Goal: Use online tool/utility: Utilize a website feature to perform a specific function

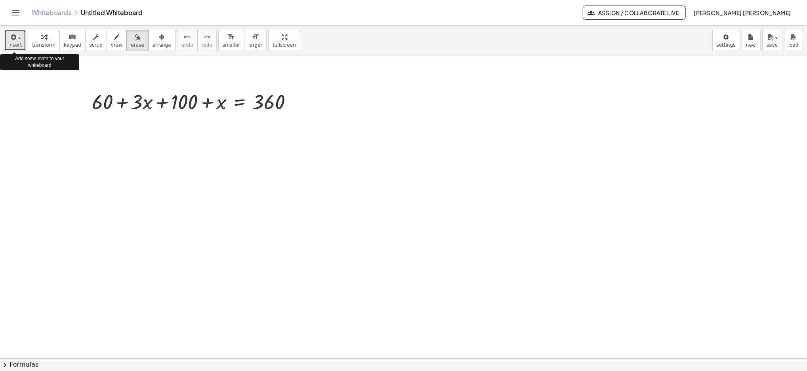
click at [19, 38] on span "button" at bounding box center [19, 39] width 3 height 2
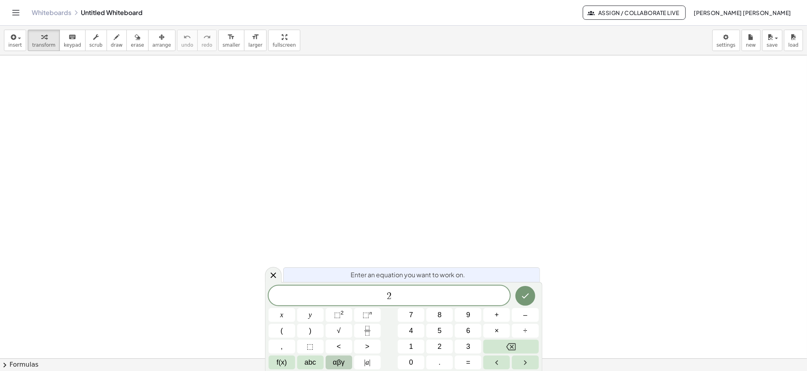
click at [331, 362] on button "αβγ" at bounding box center [339, 363] width 27 height 14
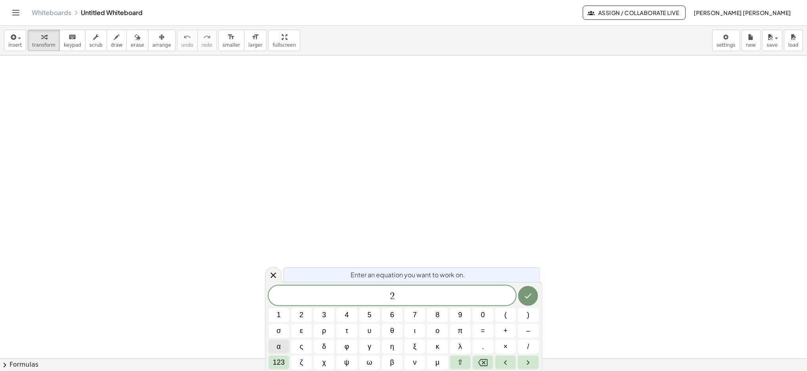
click at [280, 345] on span "α" at bounding box center [278, 347] width 4 height 11
click at [395, 364] on button "β" at bounding box center [392, 363] width 21 height 14
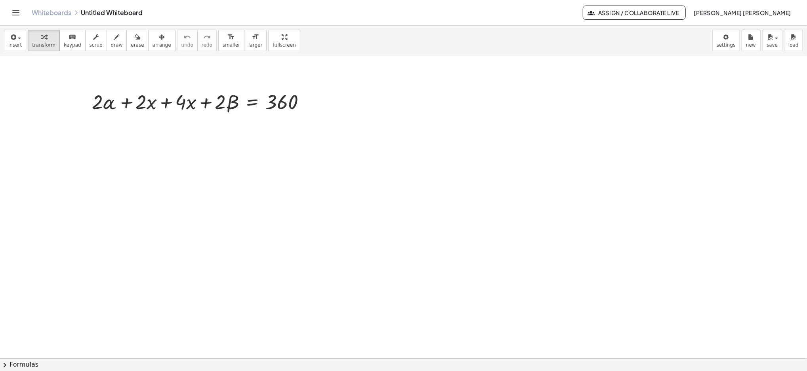
drag, startPoint x: 559, startPoint y: 350, endPoint x: 407, endPoint y: 315, distance: 156.0
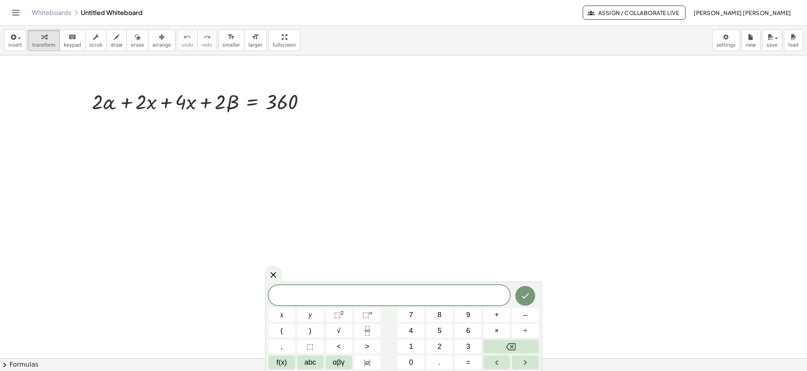
click at [267, 240] on body "Graspable Math Activities Get Started Activity Bank Assigned Work Classes White…" at bounding box center [403, 185] width 807 height 371
click at [333, 364] on span "αβγ" at bounding box center [339, 363] width 12 height 11
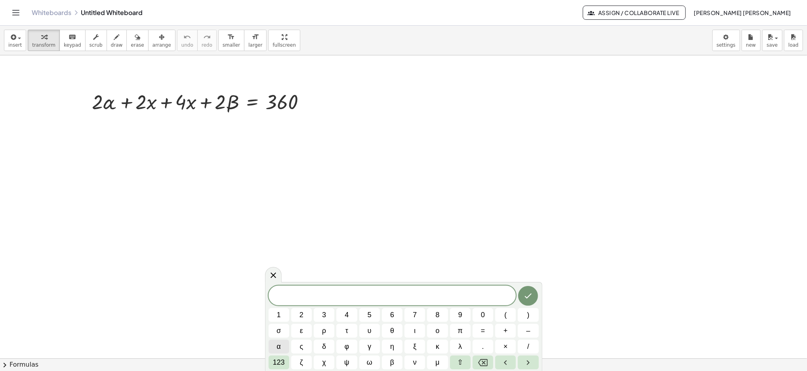
click at [282, 345] on button "α" at bounding box center [278, 347] width 21 height 14
click at [389, 364] on button "β" at bounding box center [392, 363] width 21 height 14
click at [530, 293] on icon "Done" at bounding box center [528, 296] width 10 height 10
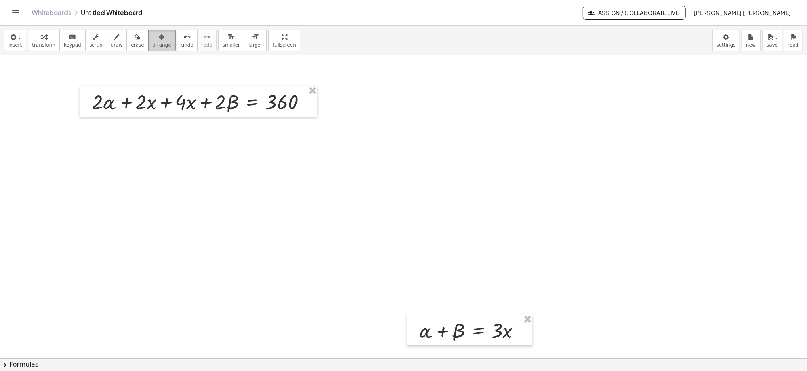
click at [159, 36] on icon "button" at bounding box center [162, 37] width 6 height 10
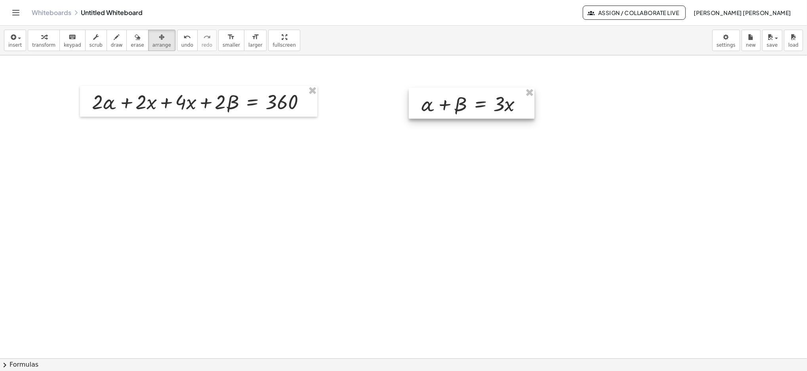
drag, startPoint x: 444, startPoint y: 337, endPoint x: 446, endPoint y: 110, distance: 226.9
click at [446, 110] on div at bounding box center [472, 103] width 126 height 31
click at [20, 34] on button "insert" at bounding box center [15, 40] width 22 height 21
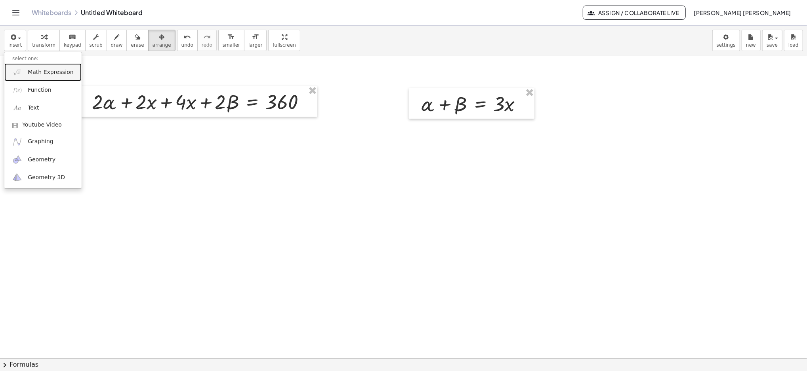
click at [28, 71] on span "Math Expression" at bounding box center [51, 73] width 46 height 8
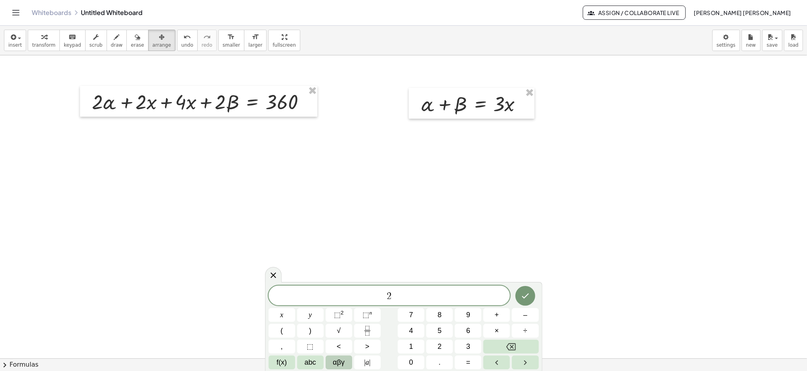
click at [336, 359] on span "αβγ" at bounding box center [339, 363] width 12 height 11
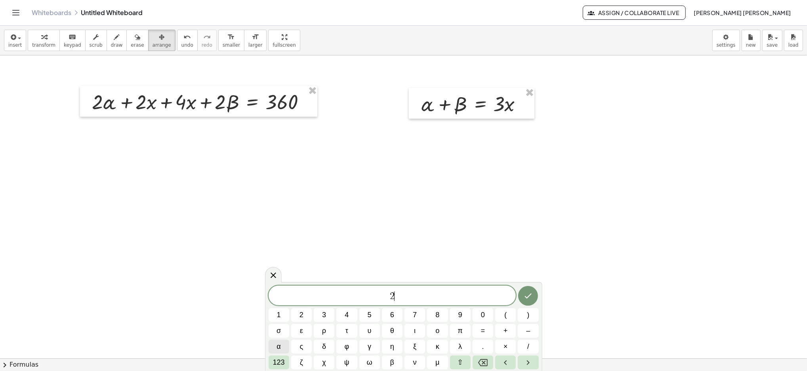
click at [281, 345] on button "α" at bounding box center [278, 347] width 21 height 14
click at [391, 360] on span "β" at bounding box center [392, 363] width 4 height 11
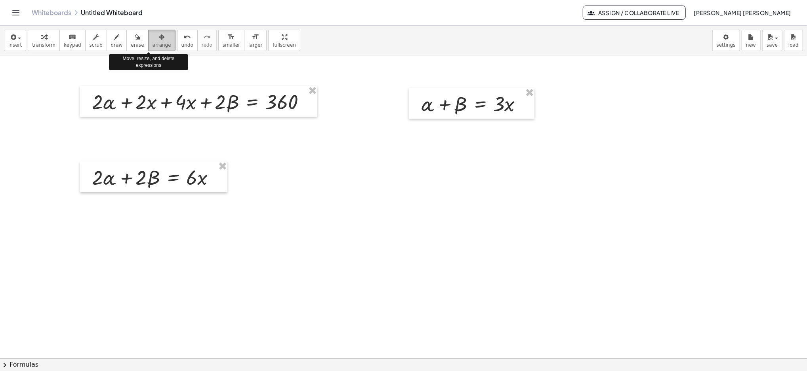
click at [159, 36] on icon "button" at bounding box center [162, 37] width 6 height 10
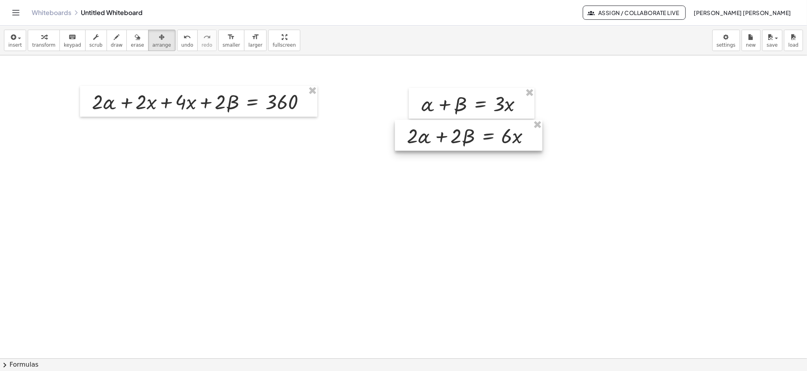
drag, startPoint x: 158, startPoint y: 186, endPoint x: 473, endPoint y: 144, distance: 317.2
click at [473, 144] on div at bounding box center [468, 135] width 147 height 31
click at [114, 36] on icon "button" at bounding box center [117, 37] width 6 height 10
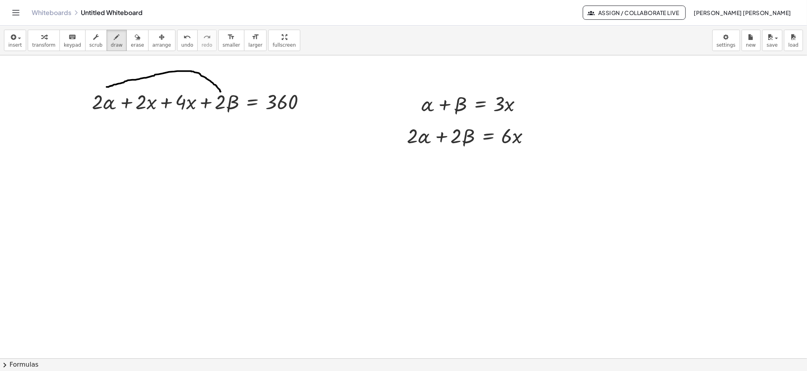
drag, startPoint x: 107, startPoint y: 87, endPoint x: 221, endPoint y: 92, distance: 114.1
click at [21, 36] on button "insert" at bounding box center [15, 40] width 22 height 21
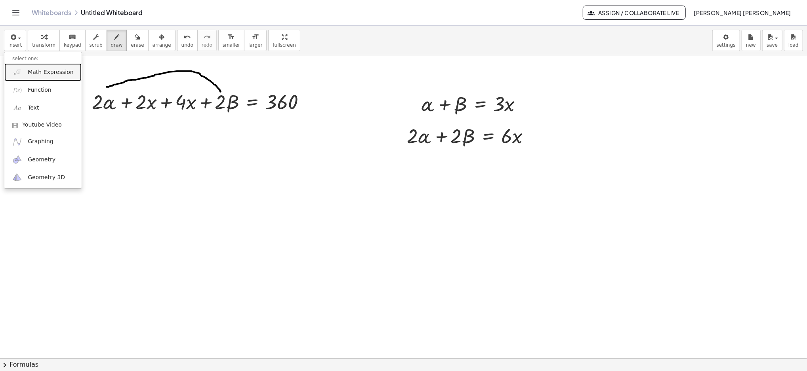
click at [31, 69] on span "Math Expression" at bounding box center [51, 73] width 46 height 8
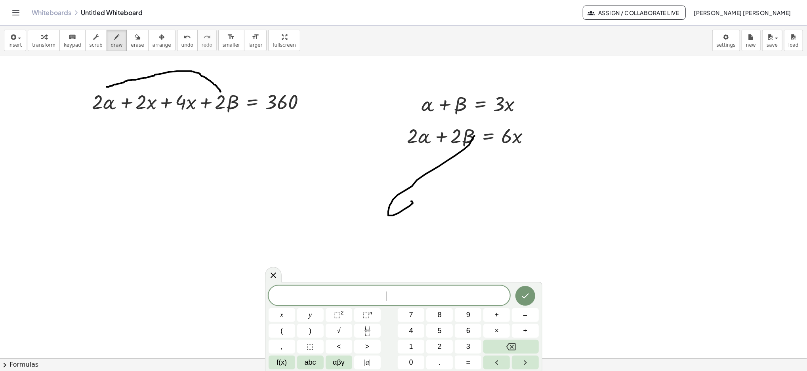
drag, startPoint x: 474, startPoint y: 136, endPoint x: 412, endPoint y: 202, distance: 90.5
click at [183, 39] on icon "undo" at bounding box center [187, 37] width 8 height 10
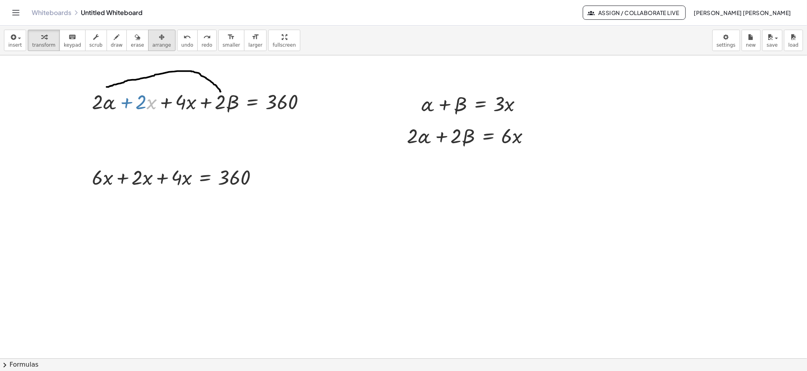
drag, startPoint x: 148, startPoint y: 113, endPoint x: 148, endPoint y: 37, distance: 75.6
click at [148, 37] on div "insert select one: Math Expression Function Text Youtube Video Graphing Geometr…" at bounding box center [403, 199] width 807 height 346
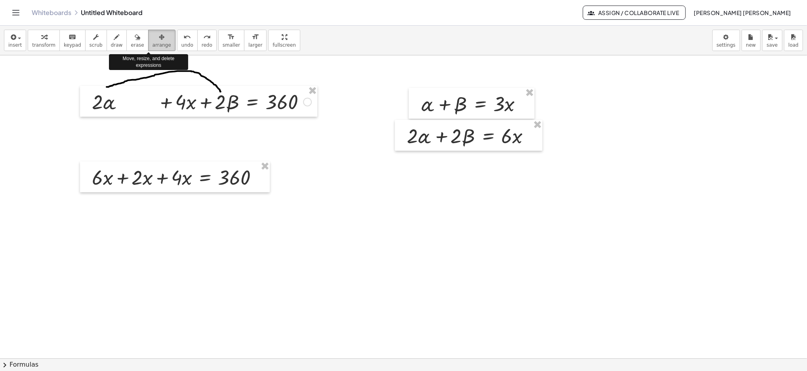
click at [159, 37] on icon "button" at bounding box center [162, 37] width 6 height 10
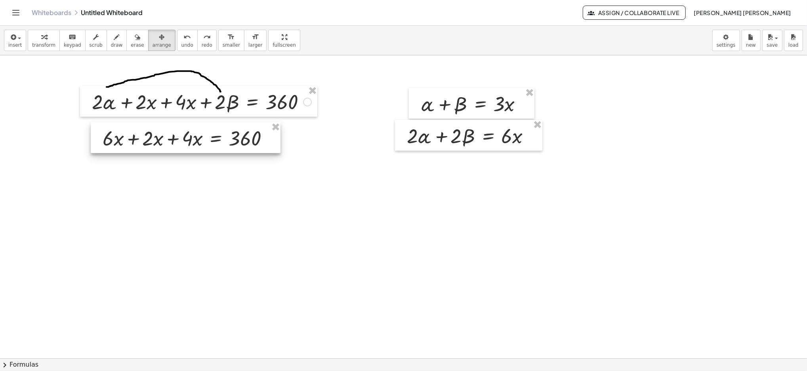
drag, startPoint x: 137, startPoint y: 178, endPoint x: 148, endPoint y: 139, distance: 40.6
click at [148, 139] on div at bounding box center [186, 137] width 190 height 31
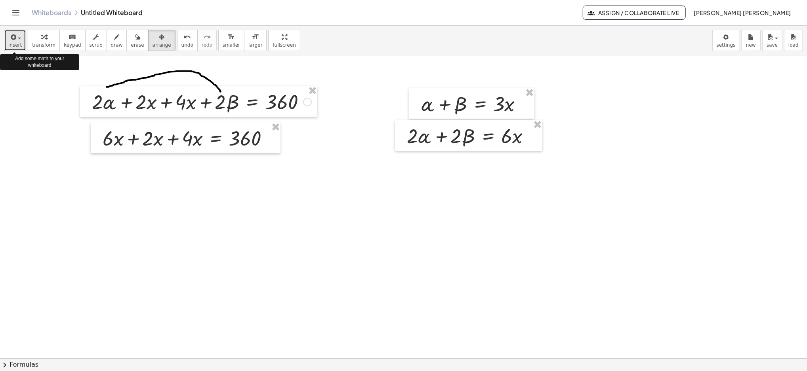
click at [15, 36] on icon "button" at bounding box center [12, 37] width 7 height 10
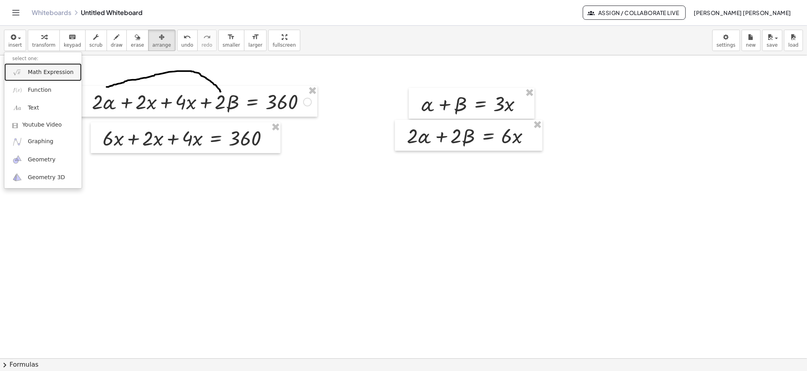
click at [38, 72] on span "Math Expression" at bounding box center [51, 73] width 46 height 8
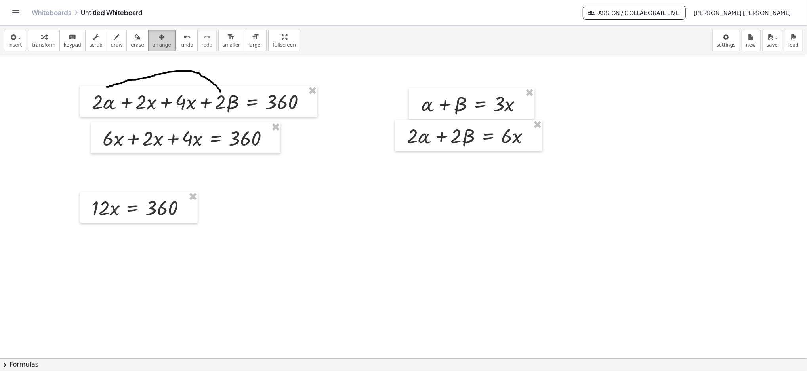
click at [155, 41] on div "button" at bounding box center [161, 37] width 19 height 10
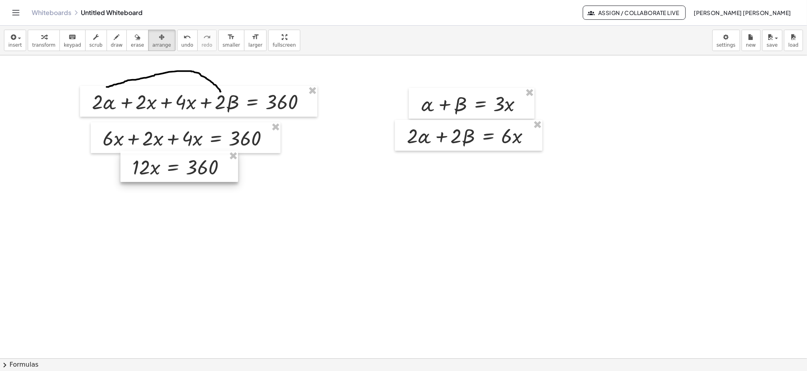
drag, startPoint x: 149, startPoint y: 204, endPoint x: 189, endPoint y: 163, distance: 57.4
click at [189, 163] on div at bounding box center [179, 166] width 118 height 31
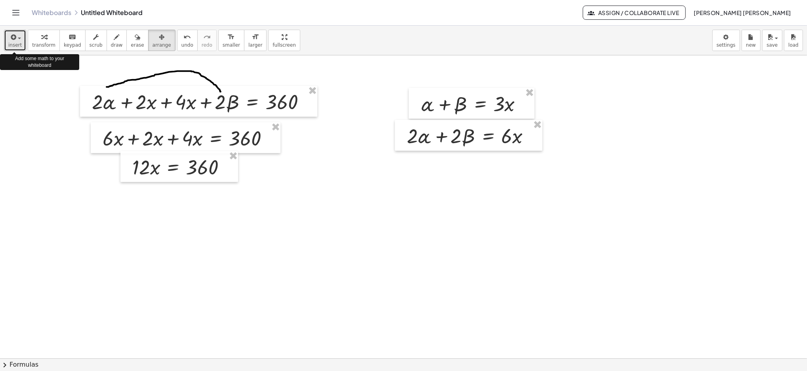
click at [16, 39] on span "button" at bounding box center [17, 38] width 2 height 6
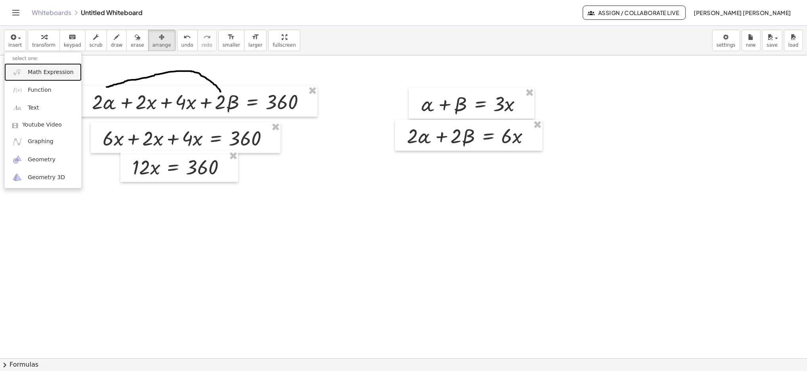
click at [28, 78] on link "Math Expression" at bounding box center [42, 72] width 77 height 18
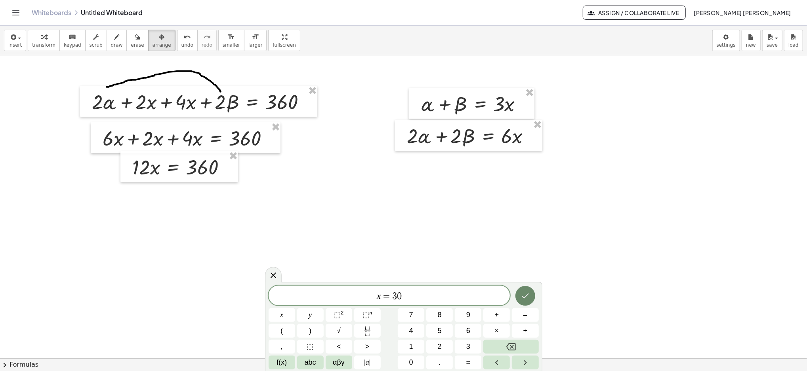
click at [524, 295] on icon "Done" at bounding box center [525, 296] width 10 height 10
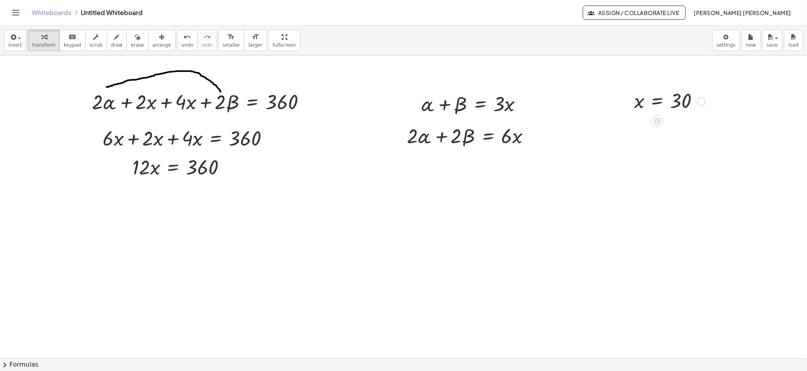
click at [655, 100] on div at bounding box center [669, 101] width 79 height 26
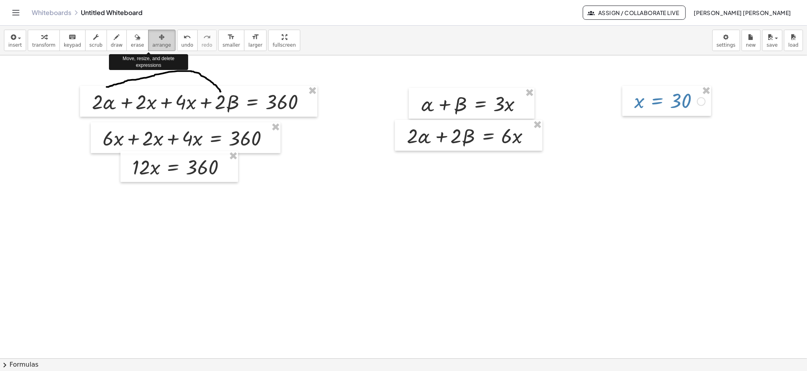
click at [152, 42] on span "arrange" at bounding box center [161, 45] width 19 height 6
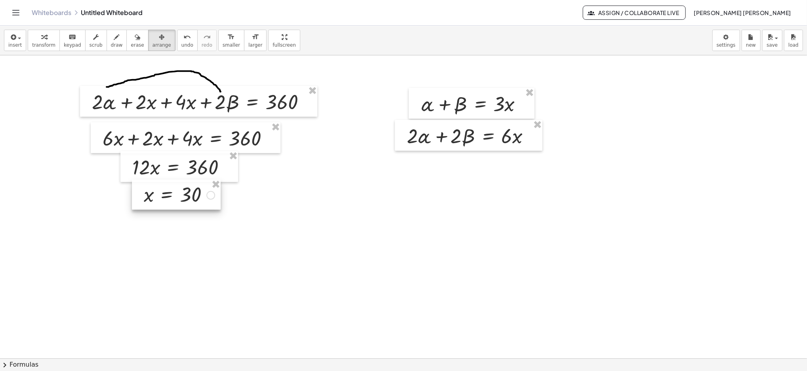
drag, startPoint x: 645, startPoint y: 101, endPoint x: 154, endPoint y: 196, distance: 499.6
click at [154, 196] on div at bounding box center [176, 195] width 89 height 30
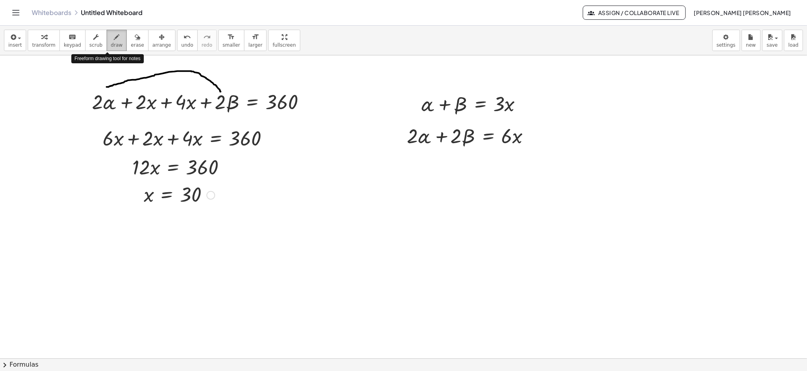
click at [114, 42] on icon "button" at bounding box center [117, 37] width 6 height 10
drag, startPoint x: 44, startPoint y: 99, endPoint x: 48, endPoint y: 104, distance: 6.3
drag, startPoint x: 52, startPoint y: 90, endPoint x: 51, endPoint y: 115, distance: 25.4
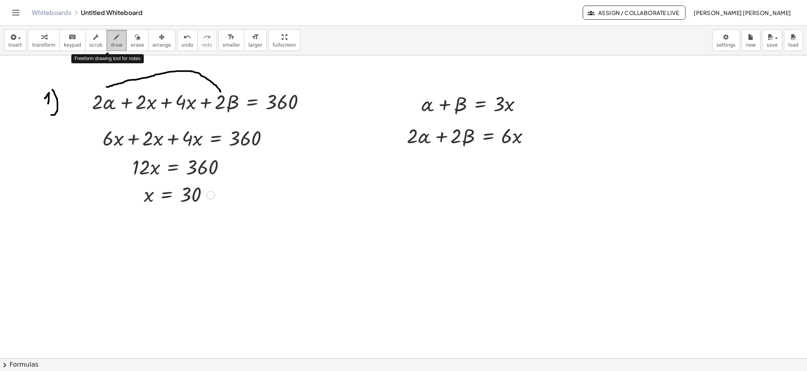
click at [111, 42] on span "draw" at bounding box center [117, 45] width 12 height 6
drag, startPoint x: 52, startPoint y: 233, endPoint x: 58, endPoint y: 242, distance: 10.8
drag, startPoint x: 59, startPoint y: 226, endPoint x: 56, endPoint y: 248, distance: 22.5
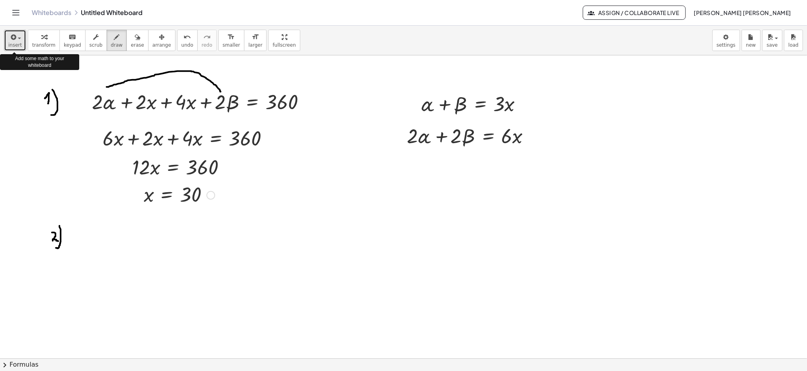
click at [19, 36] on div "button" at bounding box center [14, 37] width 13 height 10
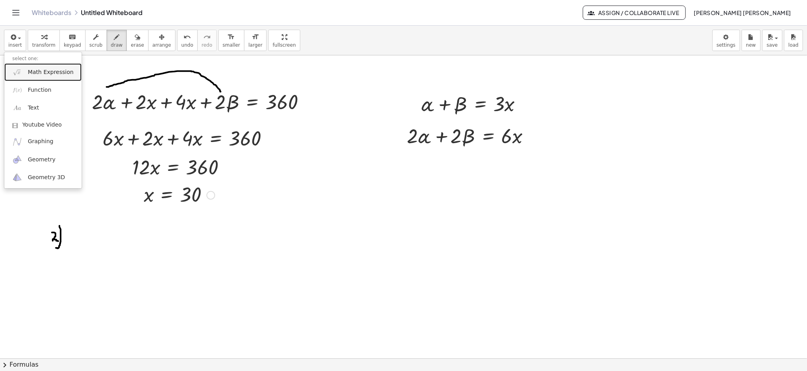
click at [51, 71] on span "Math Expression" at bounding box center [51, 73] width 46 height 8
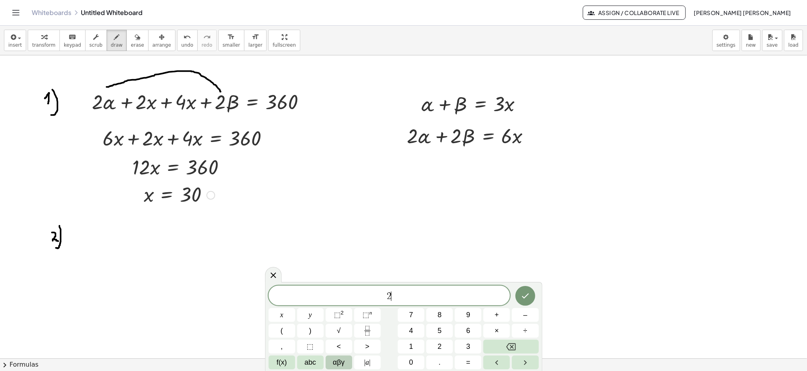
click at [339, 362] on span "αβγ" at bounding box center [339, 363] width 12 height 11
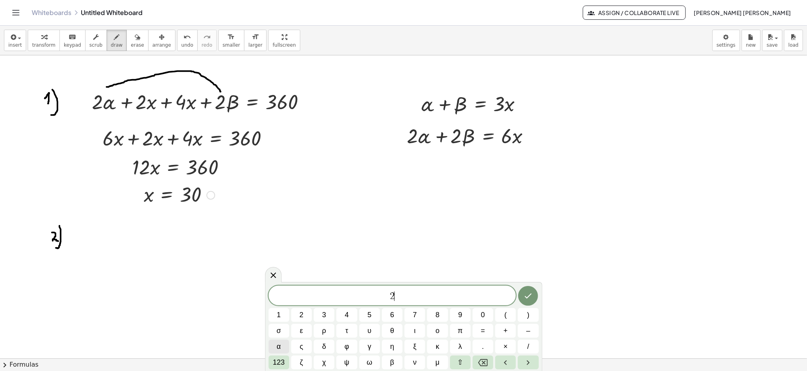
click at [280, 348] on span "α" at bounding box center [278, 347] width 4 height 11
click at [387, 364] on button "β" at bounding box center [392, 363] width 21 height 14
click at [522, 293] on button "Done" at bounding box center [528, 296] width 20 height 20
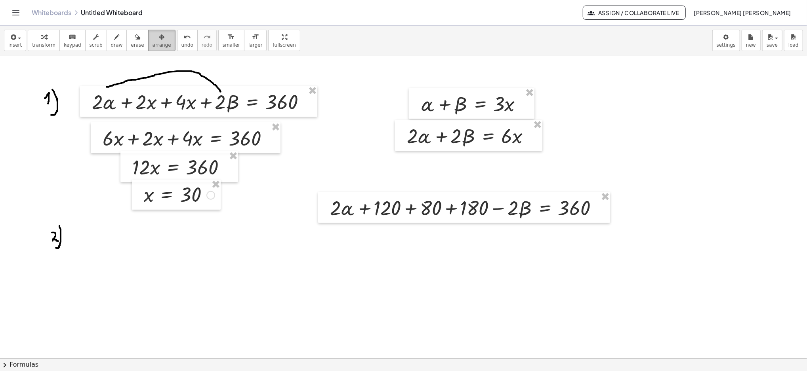
click at [154, 44] on span "arrange" at bounding box center [161, 45] width 19 height 6
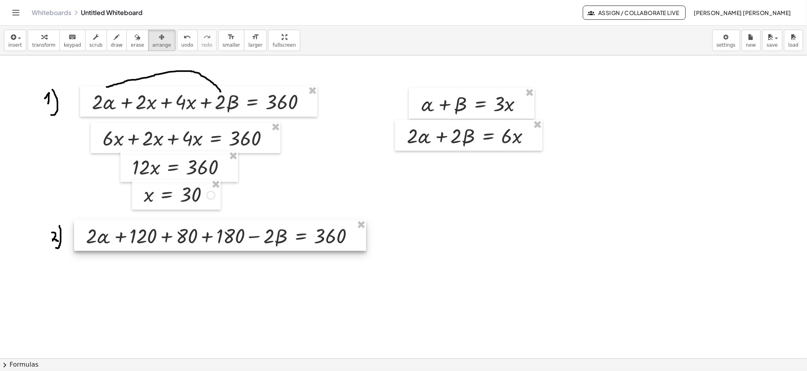
drag, startPoint x: 390, startPoint y: 205, endPoint x: 146, endPoint y: 233, distance: 245.6
click at [146, 233] on div at bounding box center [220, 235] width 292 height 31
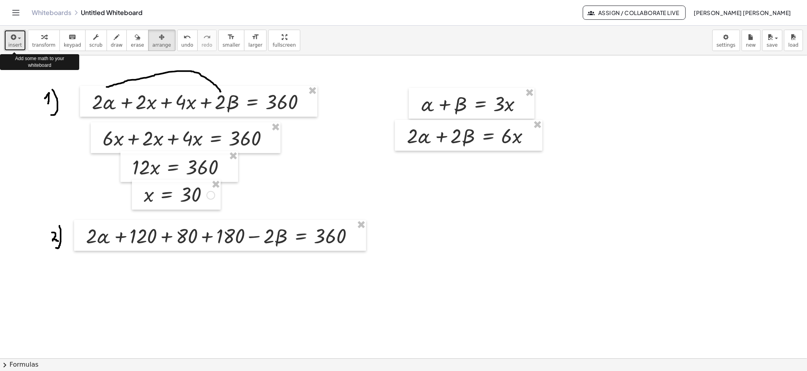
click at [17, 32] on div "button" at bounding box center [14, 37] width 13 height 10
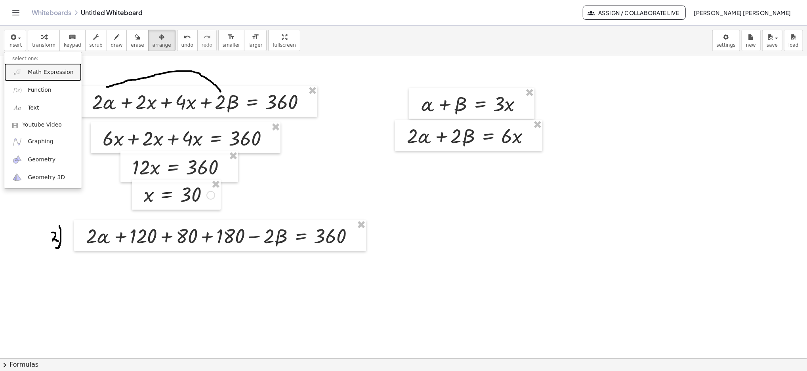
click at [34, 77] on link "Math Expression" at bounding box center [42, 72] width 77 height 18
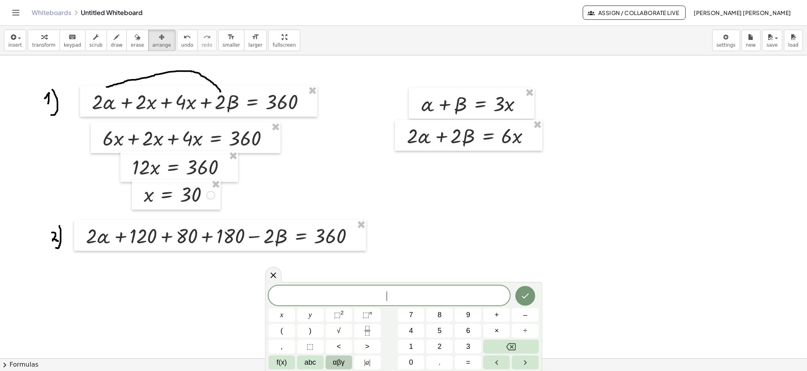
click at [333, 366] on span "αβγ" at bounding box center [339, 363] width 12 height 11
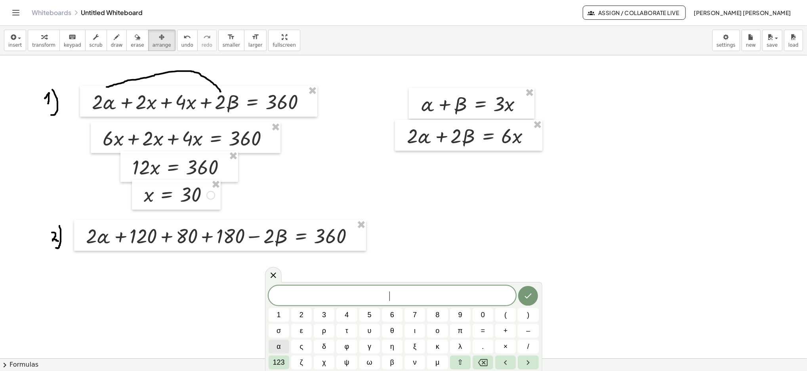
click at [276, 345] on button "α" at bounding box center [278, 347] width 21 height 14
click at [393, 362] on span "β" at bounding box center [392, 363] width 4 height 11
click at [519, 300] on button "Done" at bounding box center [528, 296] width 20 height 20
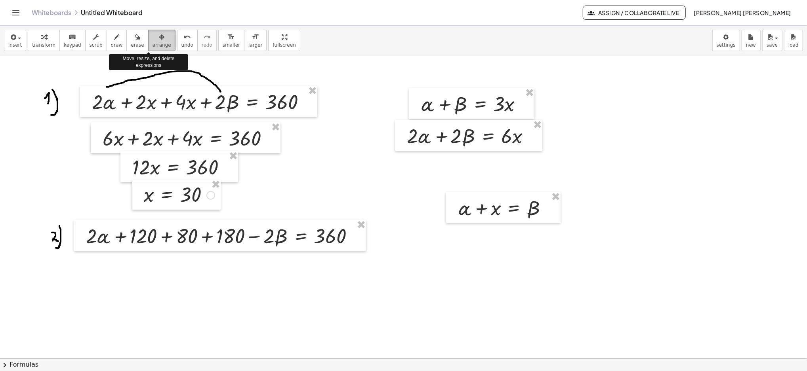
click at [156, 45] on span "arrange" at bounding box center [161, 45] width 19 height 6
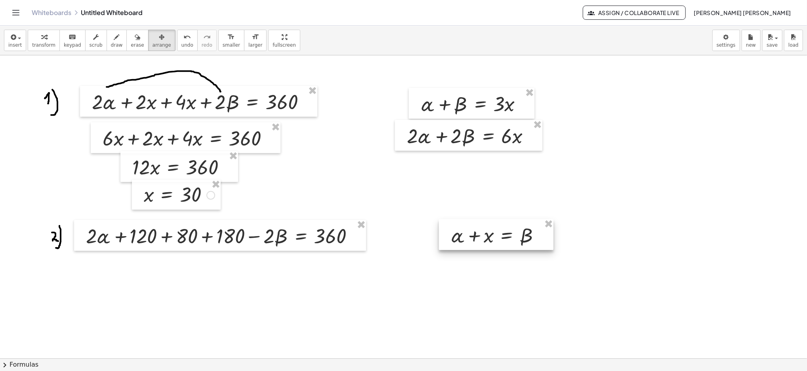
drag, startPoint x: 471, startPoint y: 204, endPoint x: 464, endPoint y: 232, distance: 28.2
click at [464, 232] on div at bounding box center [496, 234] width 114 height 31
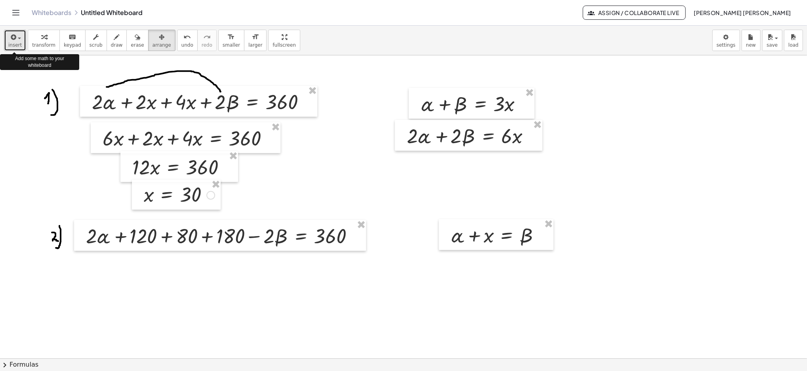
click at [18, 39] on span "button" at bounding box center [19, 39] width 3 height 2
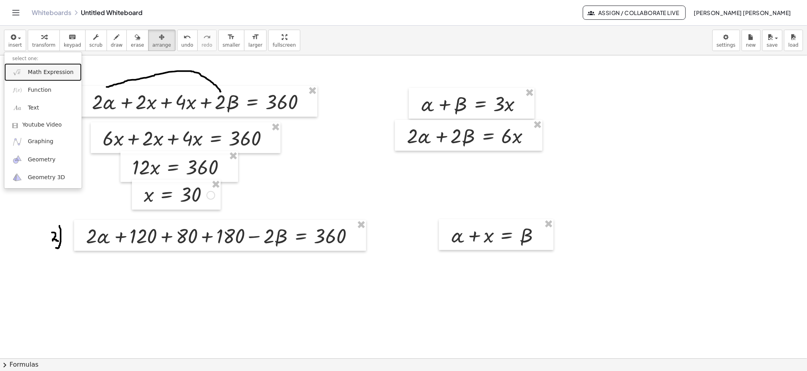
click at [36, 75] on span "Math Expression" at bounding box center [51, 73] width 46 height 8
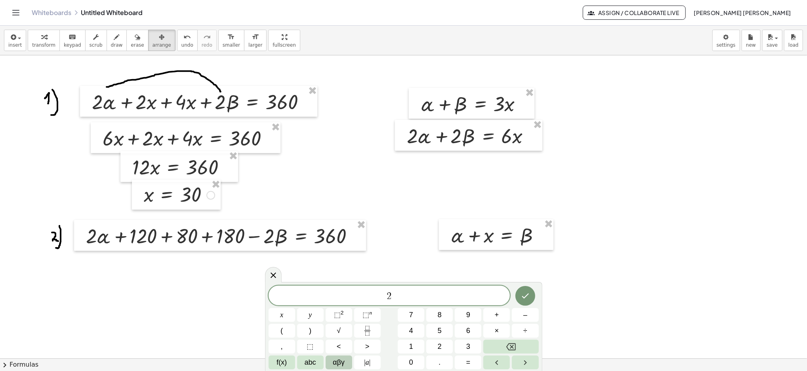
click at [331, 360] on button "αβγ" at bounding box center [339, 363] width 27 height 14
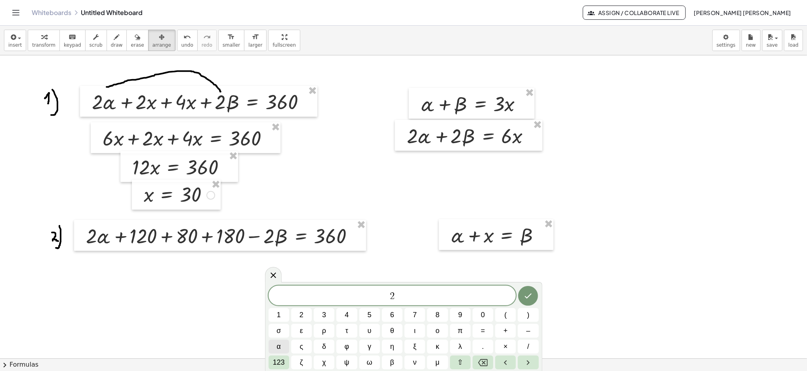
click at [279, 345] on span "α" at bounding box center [278, 347] width 4 height 11
click at [387, 361] on button "β" at bounding box center [392, 363] width 21 height 14
click at [524, 297] on icon "Done" at bounding box center [528, 296] width 10 height 10
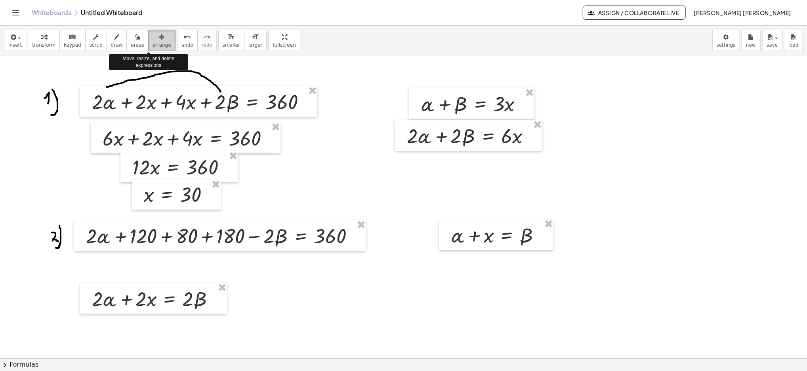
click at [152, 43] on span "arrange" at bounding box center [161, 45] width 19 height 6
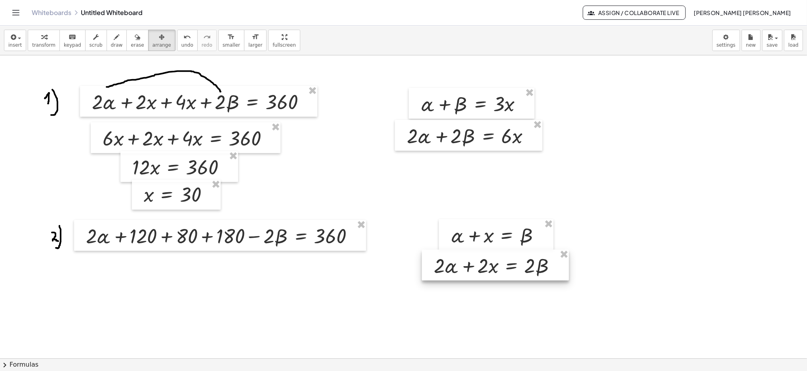
drag, startPoint x: 153, startPoint y: 295, endPoint x: 495, endPoint y: 261, distance: 343.8
click at [495, 261] on div at bounding box center [495, 265] width 147 height 31
click at [22, 37] on button "insert" at bounding box center [15, 40] width 22 height 21
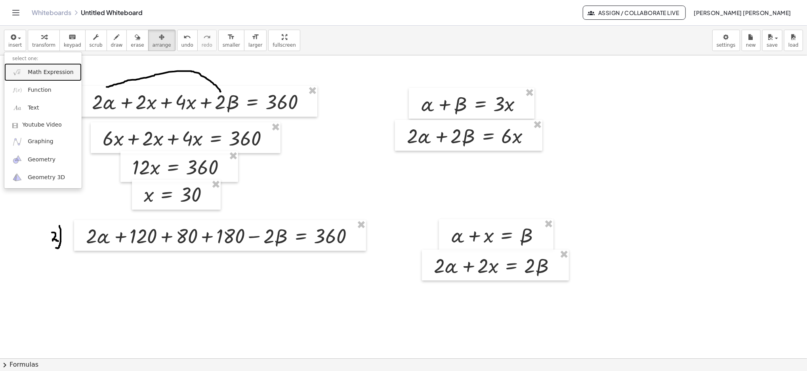
click at [24, 69] on link "Math Expression" at bounding box center [42, 72] width 77 height 18
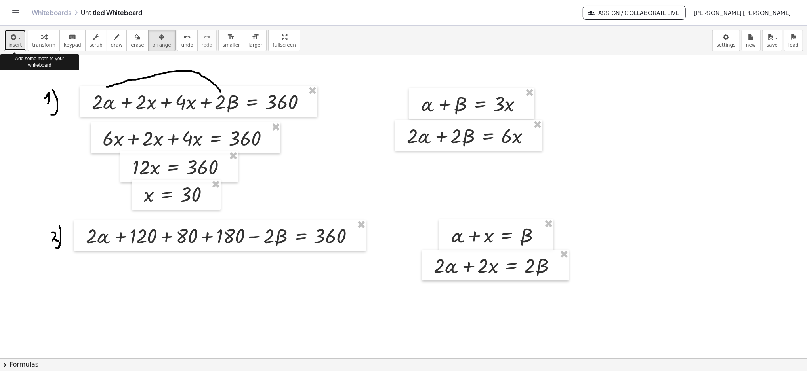
click at [18, 45] on span "insert" at bounding box center [14, 45] width 13 height 6
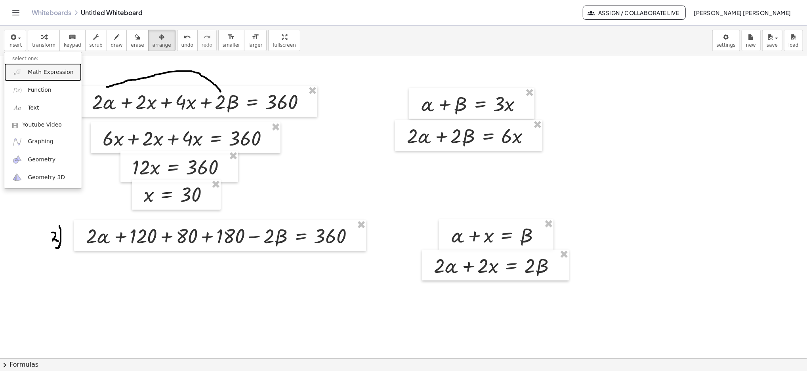
click at [25, 68] on link "Math Expression" at bounding box center [42, 72] width 77 height 18
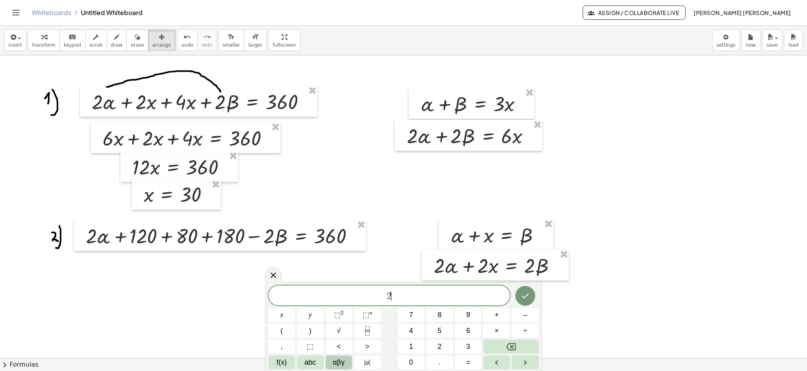
click at [337, 363] on span "αβγ" at bounding box center [339, 363] width 12 height 11
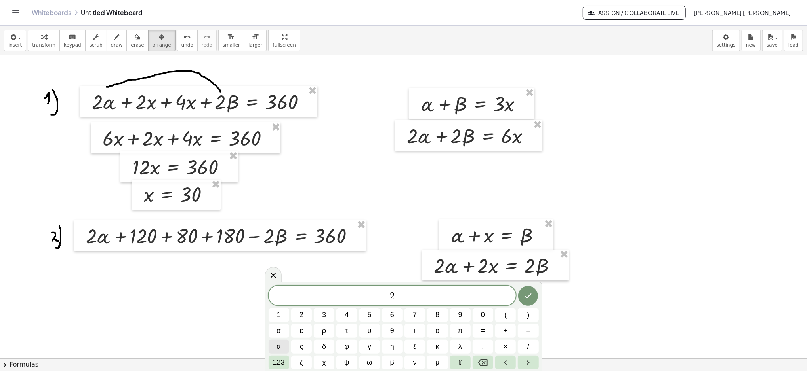
click at [280, 348] on span "α" at bounding box center [278, 347] width 4 height 11
click at [388, 362] on button "β" at bounding box center [392, 363] width 21 height 14
click at [529, 293] on icon "Done" at bounding box center [528, 296] width 10 height 10
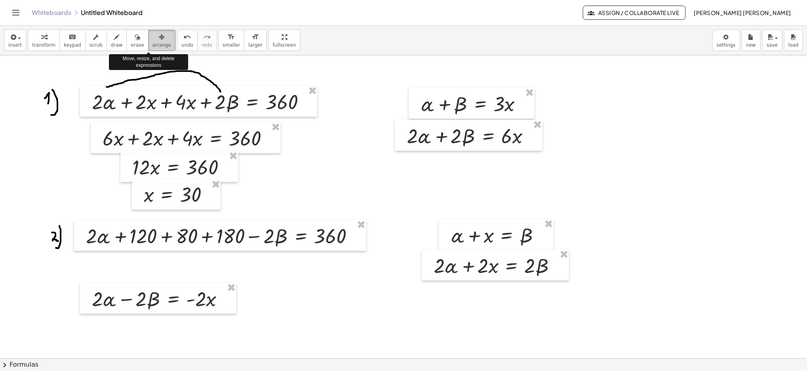
click at [152, 44] on span "arrange" at bounding box center [161, 45] width 19 height 6
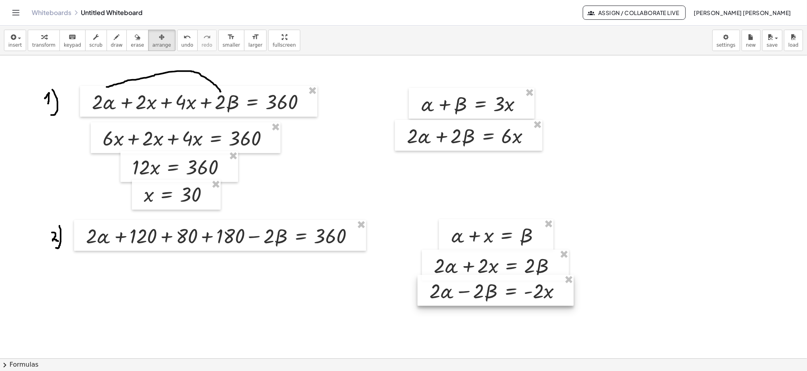
drag, startPoint x: 155, startPoint y: 290, endPoint x: 493, endPoint y: 282, distance: 337.9
click at [493, 282] on div at bounding box center [495, 290] width 156 height 31
click at [21, 36] on button "insert" at bounding box center [15, 40] width 22 height 21
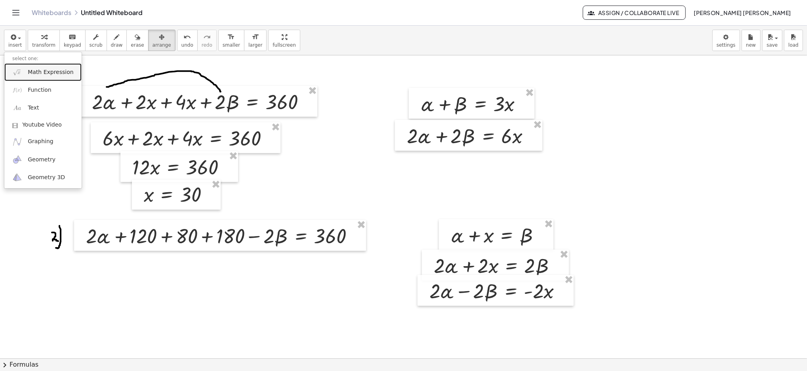
click at [32, 68] on link "Math Expression" at bounding box center [42, 72] width 77 height 18
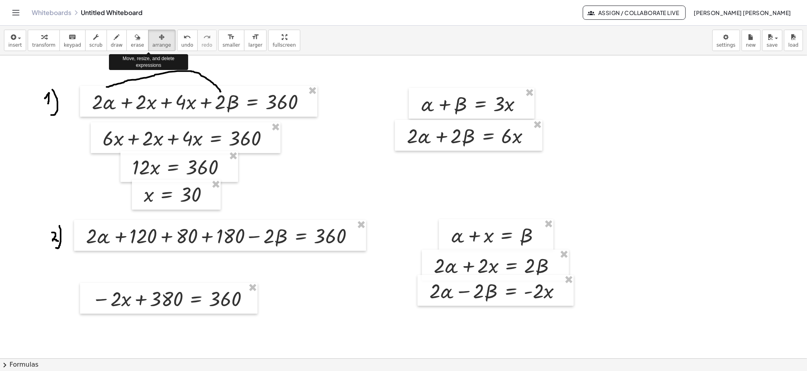
drag, startPoint x: 150, startPoint y: 30, endPoint x: 175, endPoint y: 274, distance: 245.3
click at [175, 274] on div "insert select one: Math Expression Function Text Youtube Video Graphing Geometr…" at bounding box center [403, 199] width 807 height 346
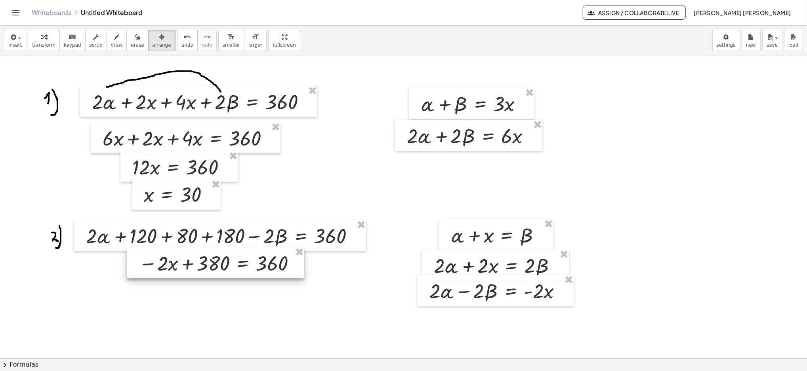
drag, startPoint x: 181, startPoint y: 301, endPoint x: 227, endPoint y: 265, distance: 58.8
click at [227, 265] on div at bounding box center [215, 263] width 177 height 31
click at [13, 39] on icon "button" at bounding box center [12, 37] width 7 height 10
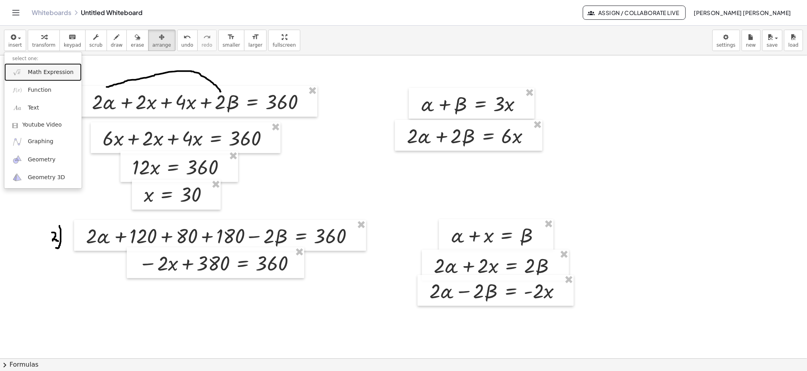
click at [25, 70] on link "Math Expression" at bounding box center [42, 72] width 77 height 18
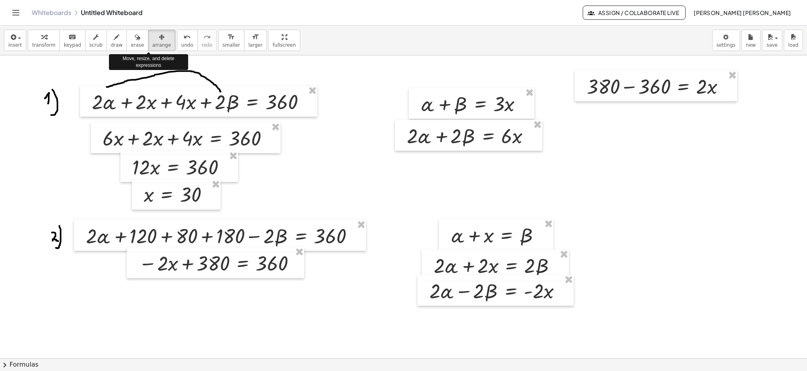
drag, startPoint x: 153, startPoint y: 38, endPoint x: 413, endPoint y: 92, distance: 265.7
click at [413, 92] on div "insert select one: Math Expression Function Text Youtube Video Graphing Geometr…" at bounding box center [403, 199] width 807 height 346
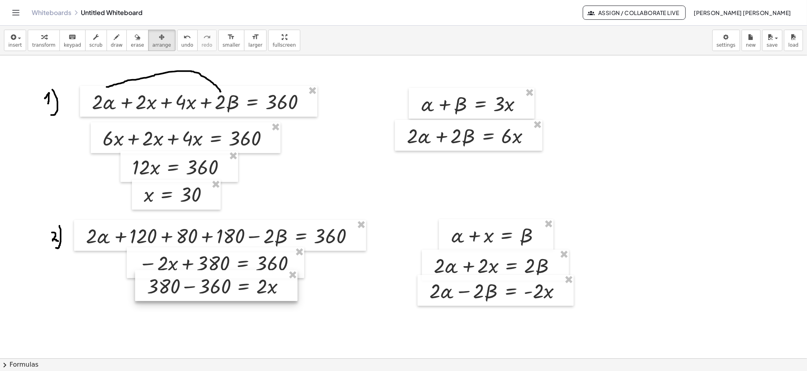
drag, startPoint x: 595, startPoint y: 82, endPoint x: 156, endPoint y: 281, distance: 482.4
click at [156, 281] on div at bounding box center [216, 285] width 162 height 31
click at [17, 34] on div "button" at bounding box center [14, 37] width 13 height 10
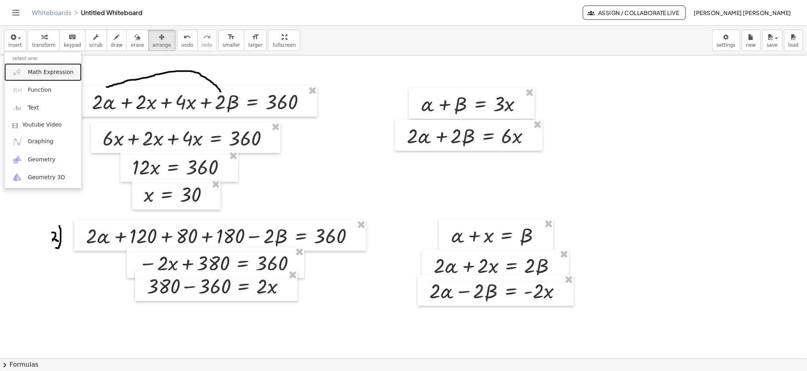
click at [30, 74] on span "Math Expression" at bounding box center [51, 73] width 46 height 8
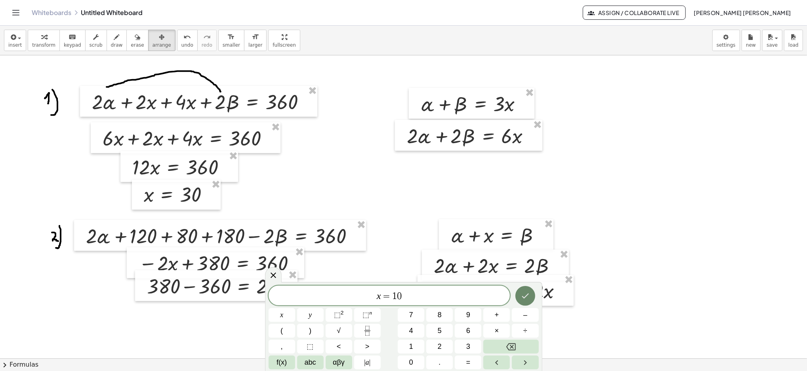
click at [520, 296] on button "Done" at bounding box center [525, 296] width 20 height 20
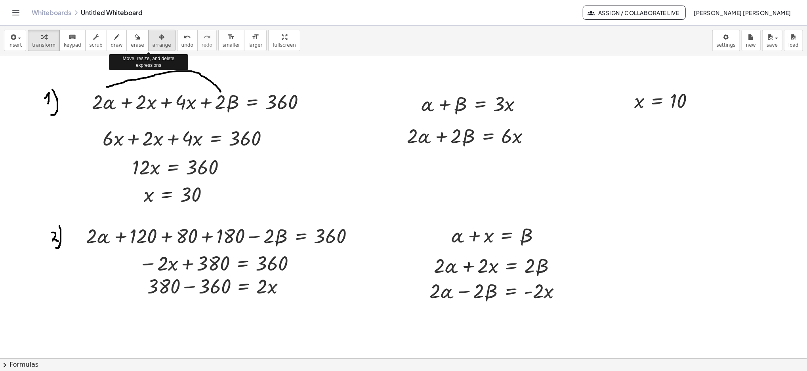
click at [152, 35] on div "button" at bounding box center [161, 37] width 19 height 10
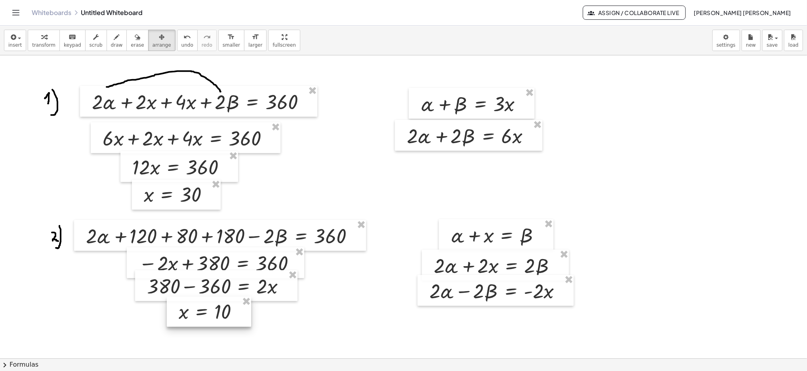
drag, startPoint x: 634, startPoint y: 94, endPoint x: 179, endPoint y: 305, distance: 501.6
click at [179, 305] on div at bounding box center [209, 312] width 84 height 30
click at [530, 32] on div "insert select one: Math Expression Function Text Youtube Video Graphing Geometr…" at bounding box center [403, 41] width 807 height 30
drag, startPoint x: 530, startPoint y: 32, endPoint x: 429, endPoint y: -1, distance: 105.9
click at [429, 0] on html "Graspable Math Activities Get Started Activity Bank Assigned Work Classes White…" at bounding box center [403, 185] width 807 height 371
